Goal: Transaction & Acquisition: Subscribe to service/newsletter

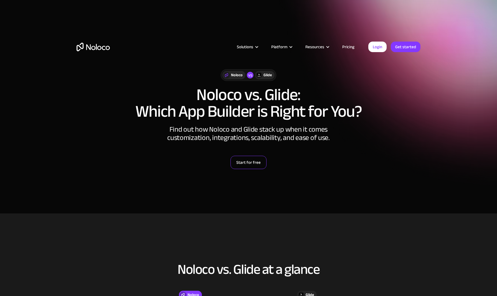
click at [251, 165] on link "Start for free" at bounding box center [248, 162] width 36 height 13
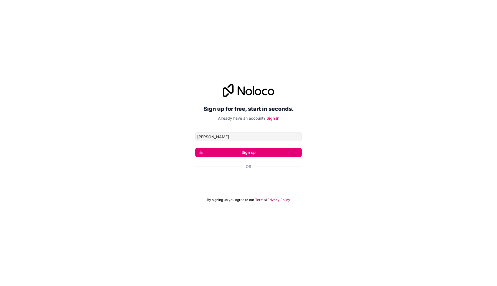
type input "[PERSON_NAME]@"
type input "[PERSON_NAME][EMAIL_ADDRESS][DOMAIN_NAME]"
click at [251, 151] on button "Sign up" at bounding box center [248, 151] width 106 height 9
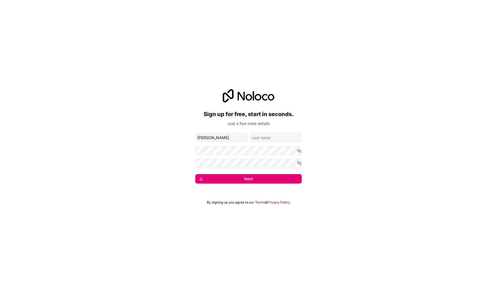
type input "[PERSON_NAME]"
type input "Old"
click at [248, 179] on button "Next" at bounding box center [248, 178] width 106 height 9
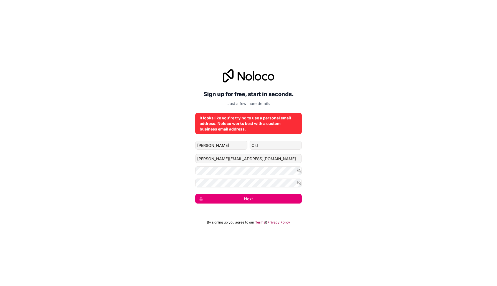
click at [248, 196] on button "Next" at bounding box center [248, 198] width 106 height 9
click at [248, 196] on button "submit" at bounding box center [248, 198] width 106 height 9
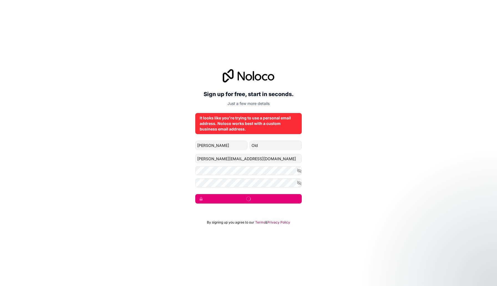
click at [248, 196] on button "submit" at bounding box center [248, 198] width 106 height 9
